Goal: Go to known website: Go to known website

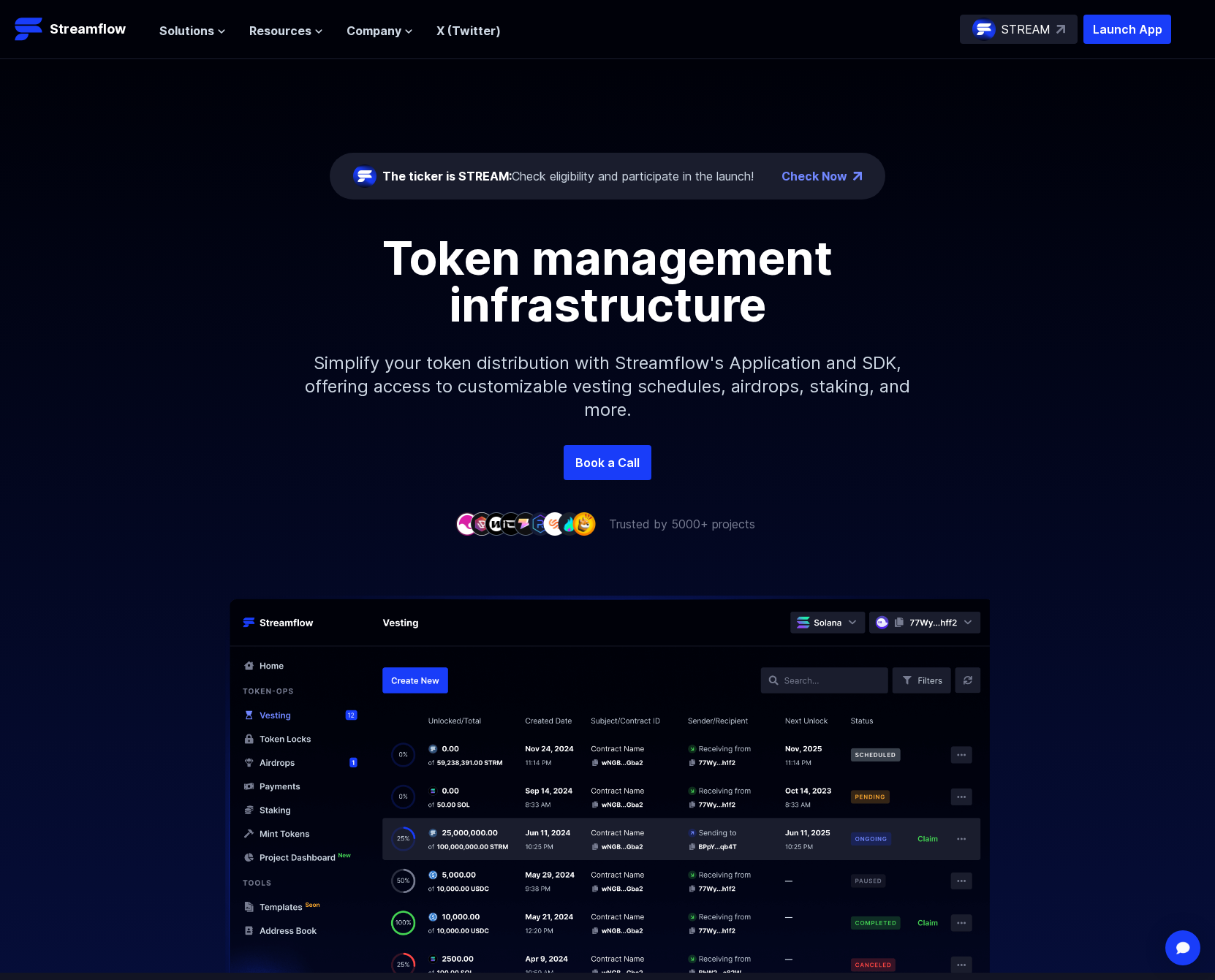
click at [119, 457] on div "Book a Call" at bounding box center [607, 462] width 1215 height 35
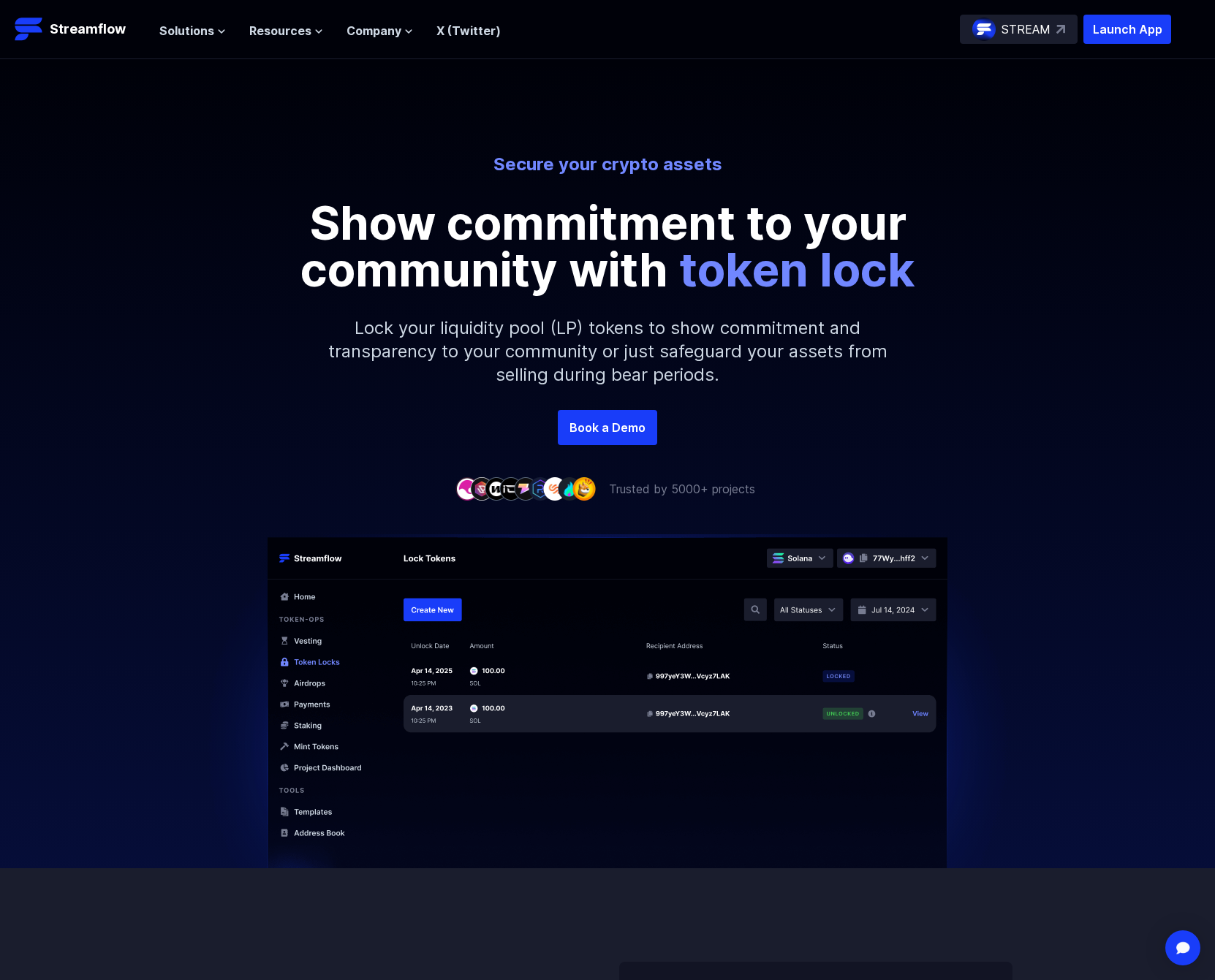
drag, startPoint x: 437, startPoint y: 158, endPoint x: 1154, endPoint y: 105, distance: 719.0
click at [437, 158] on p "Secure your crypto assets" at bounding box center [607, 165] width 810 height 24
click at [1161, 25] on p "Launch App" at bounding box center [1127, 30] width 88 height 30
click at [99, 379] on div "Secure your crypto assets Show commitment to your community with token lock Loc…" at bounding box center [607, 282] width 1215 height 257
